Goal: Task Accomplishment & Management: Complete application form

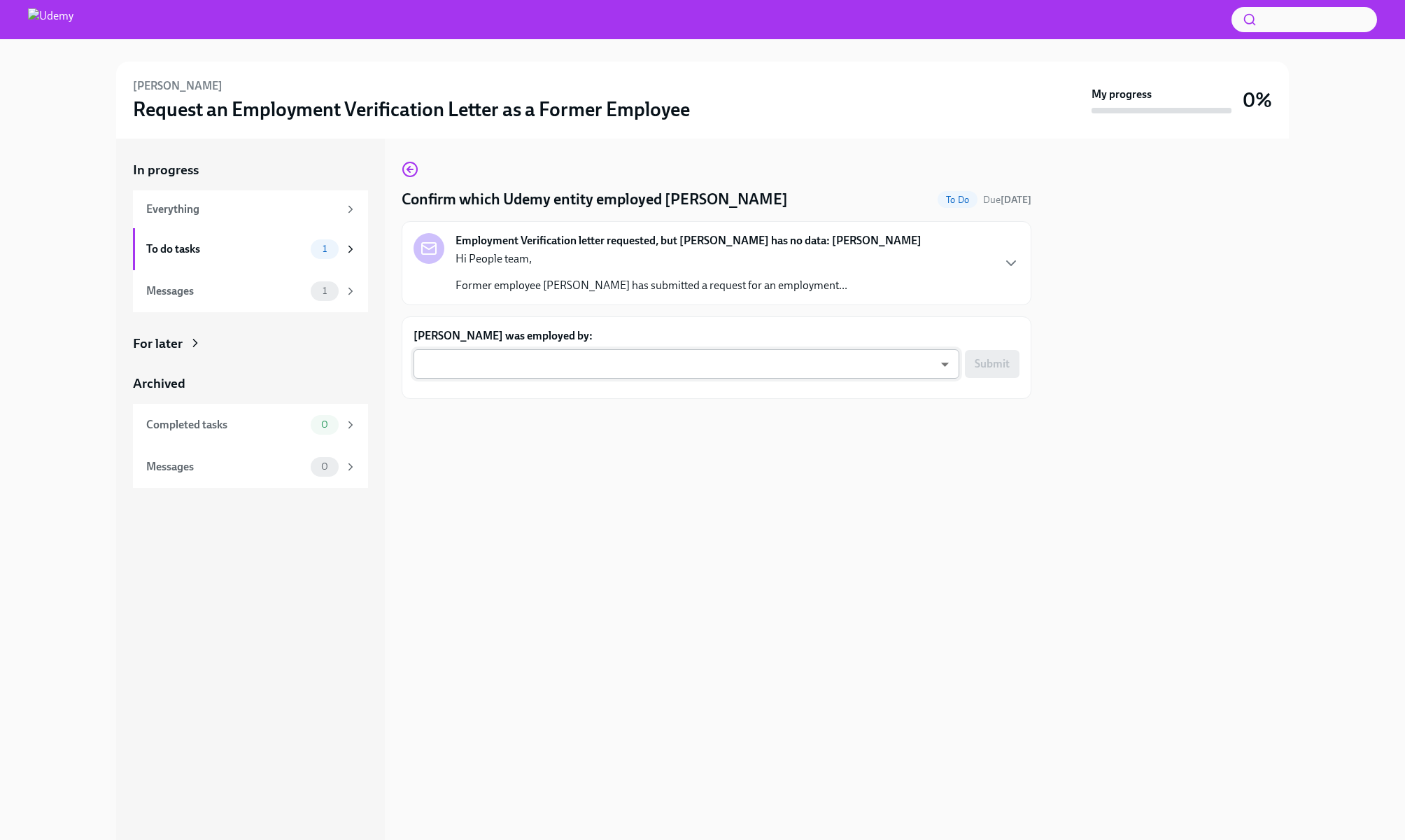
click at [628, 355] on body "[PERSON_NAME] Request an Employment Verification Letter as a Former Employee My…" at bounding box center [702, 420] width 1405 height 840
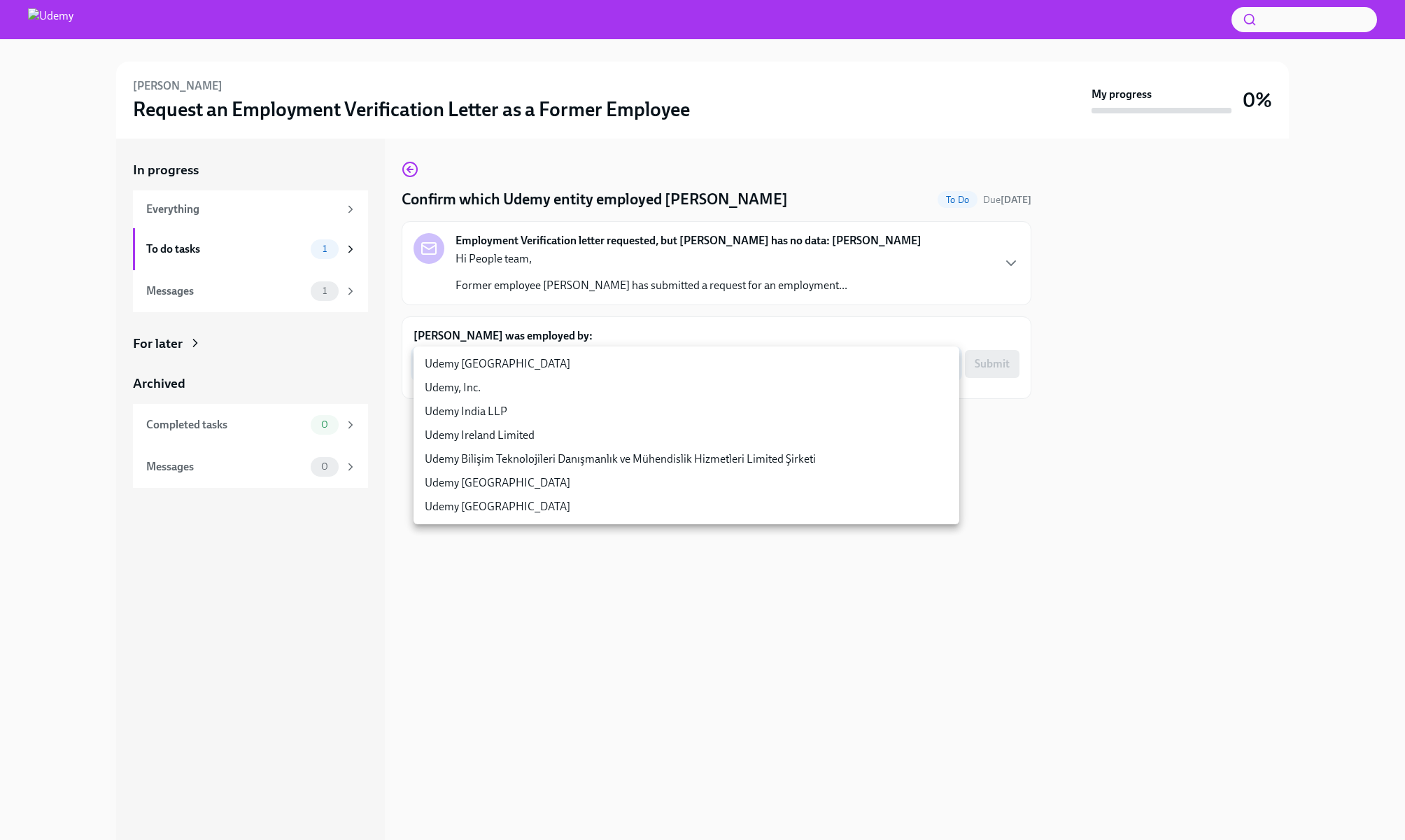
click at [625, 432] on li "Udemy Ireland Limited" at bounding box center [686, 435] width 546 height 23
type input "qn1Lfao0U"
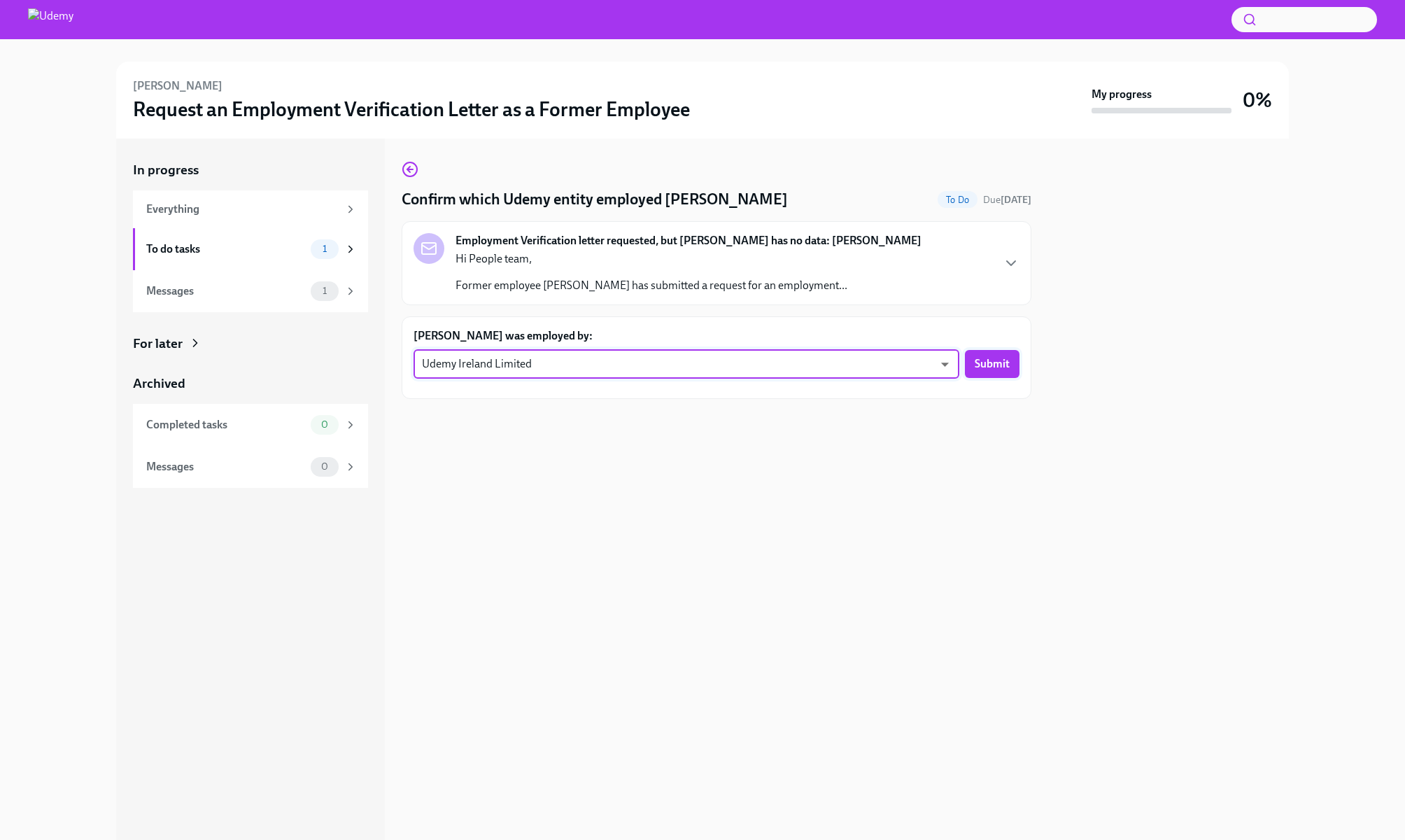
click at [1003, 370] on span "Submit" at bounding box center [992, 364] width 35 height 14
